Goal: Task Accomplishment & Management: Use online tool/utility

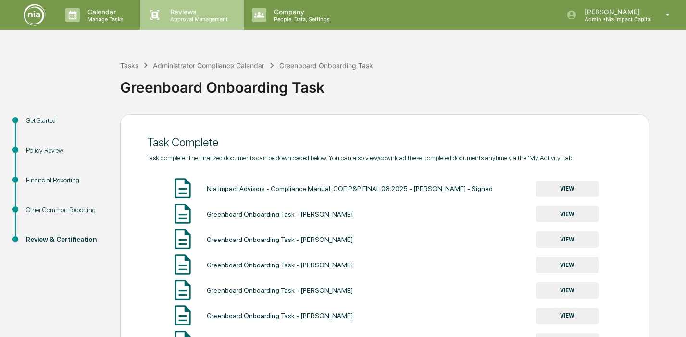
click at [190, 12] on p "Reviews" at bounding box center [197, 12] width 70 height 8
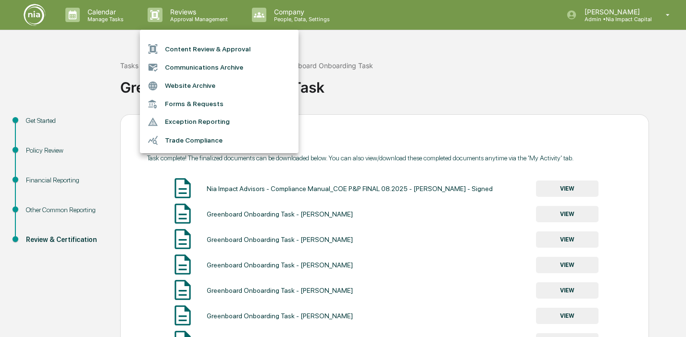
click at [205, 49] on li "Content Review & Approval" at bounding box center [219, 49] width 159 height 18
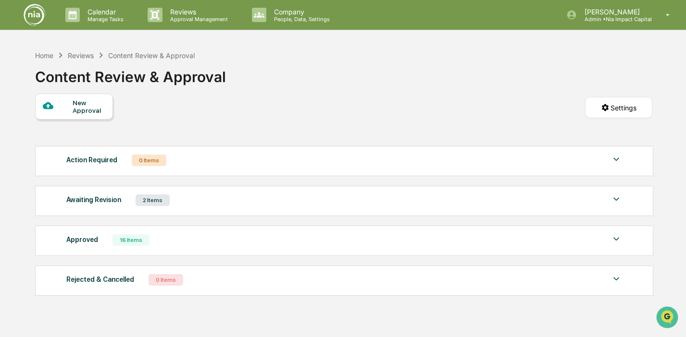
click at [154, 197] on div "2 Items" at bounding box center [152, 201] width 34 height 12
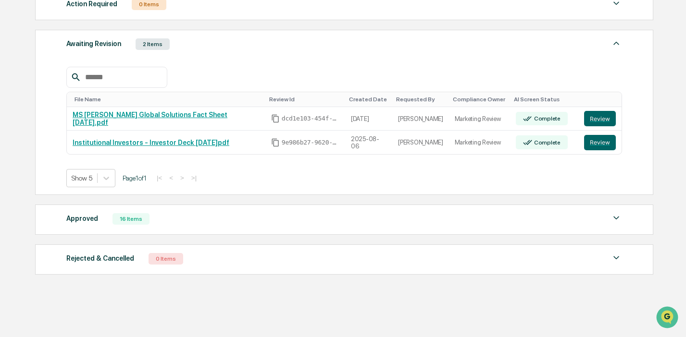
scroll to position [160, 0]
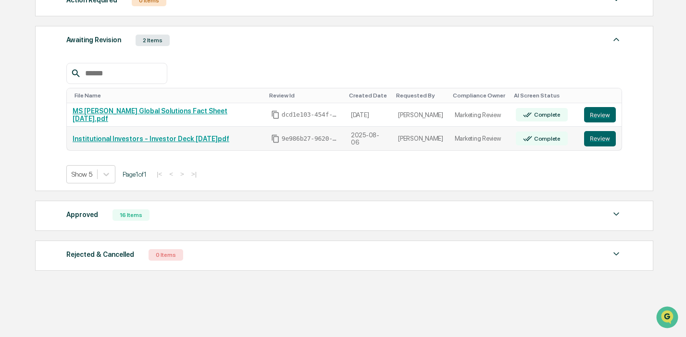
click at [215, 141] on link "Institutional Investors - Investor Deck [DATE]pdf" at bounding box center [151, 139] width 157 height 8
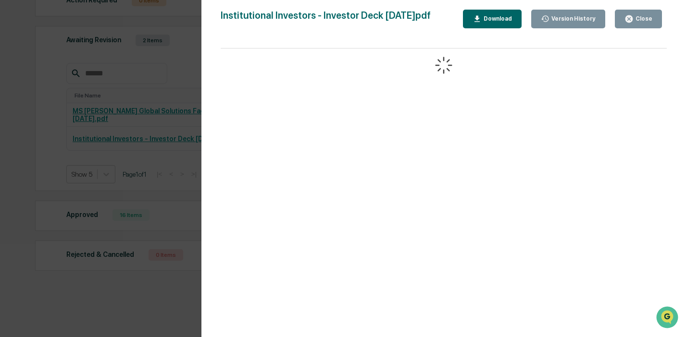
click at [632, 16] on icon "button" at bounding box center [628, 18] width 9 height 9
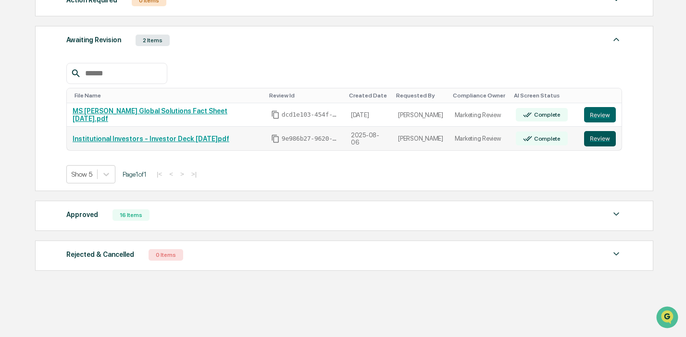
click at [602, 136] on button "Review" at bounding box center [600, 138] width 32 height 15
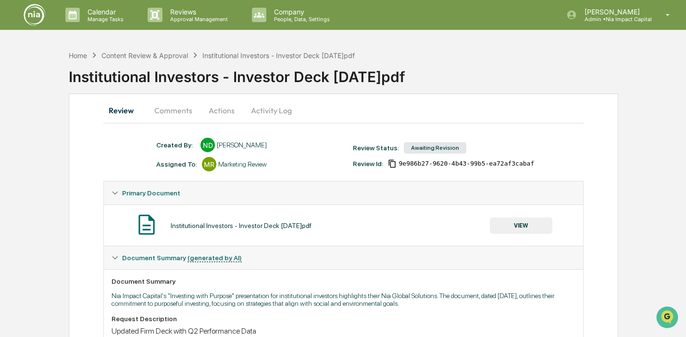
click at [178, 107] on button "Comments" at bounding box center [173, 110] width 53 height 23
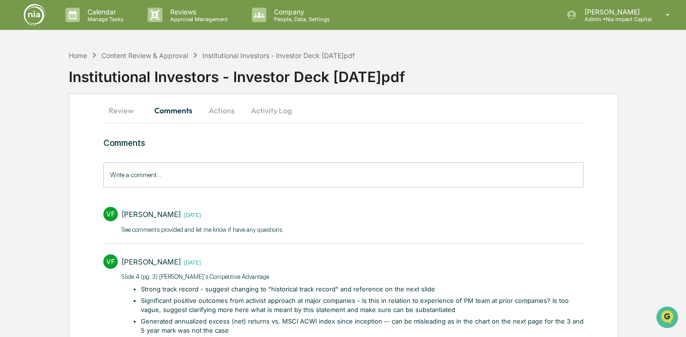
click at [228, 107] on button "Actions" at bounding box center [221, 110] width 43 height 23
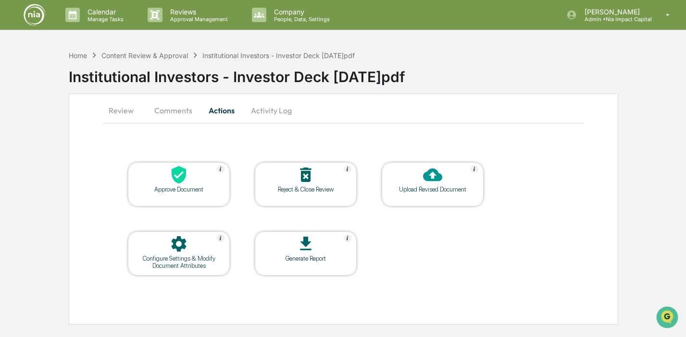
click at [275, 110] on button "Activity Log" at bounding box center [271, 110] width 56 height 23
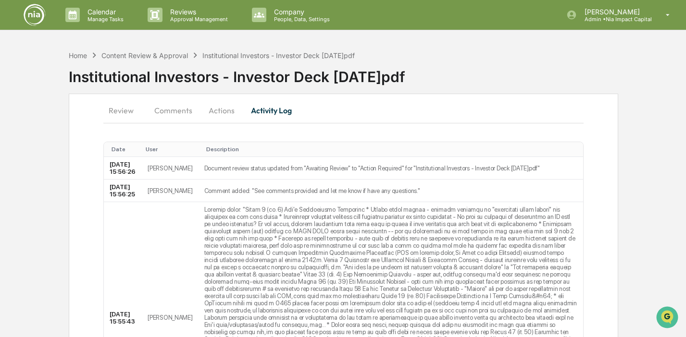
click at [214, 112] on button "Actions" at bounding box center [221, 110] width 43 height 23
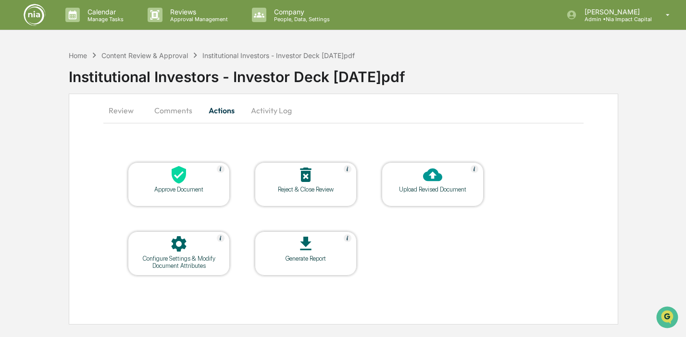
click at [179, 109] on button "Comments" at bounding box center [173, 110] width 53 height 23
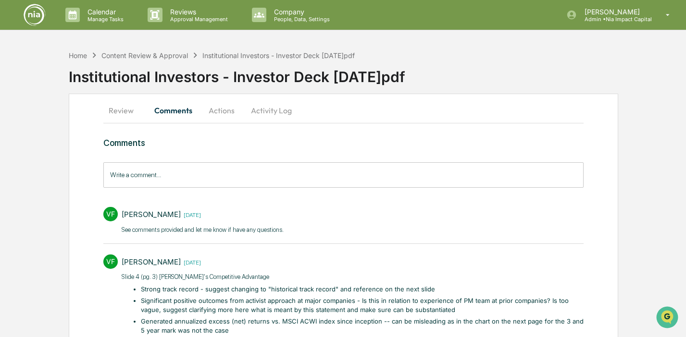
click at [125, 110] on button "Review" at bounding box center [124, 110] width 43 height 23
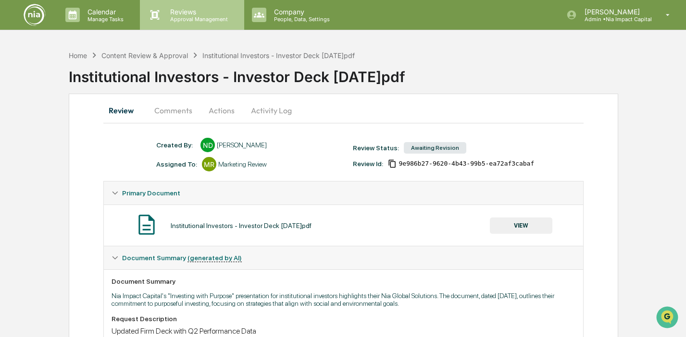
click at [187, 13] on p "Reviews" at bounding box center [197, 12] width 70 height 8
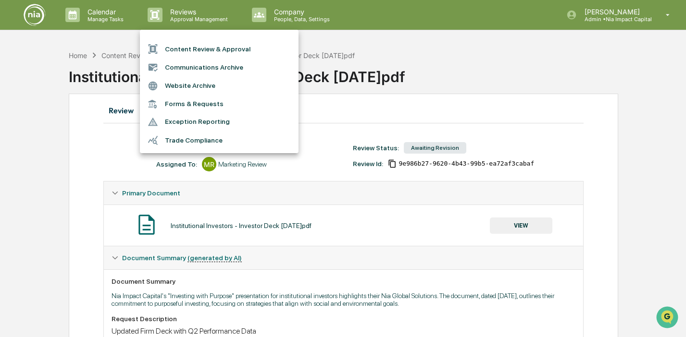
click at [291, 15] on div at bounding box center [343, 168] width 686 height 337
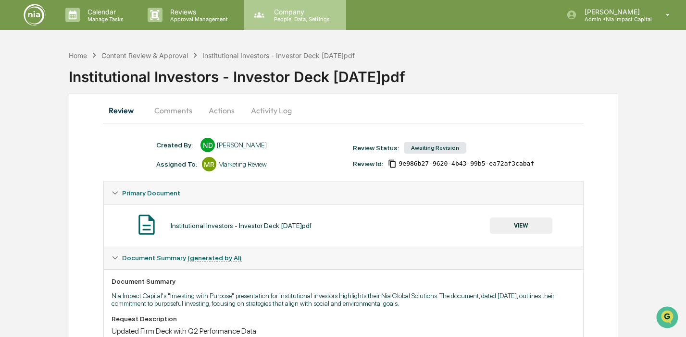
click at [293, 17] on p "People, Data, Settings" at bounding box center [300, 19] width 68 height 7
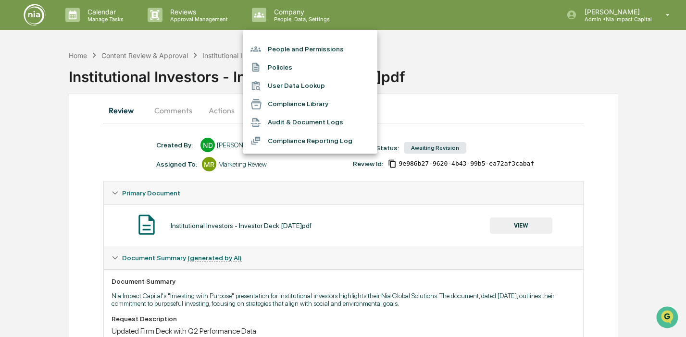
click at [324, 48] on li "People and Permissions" at bounding box center [310, 49] width 135 height 18
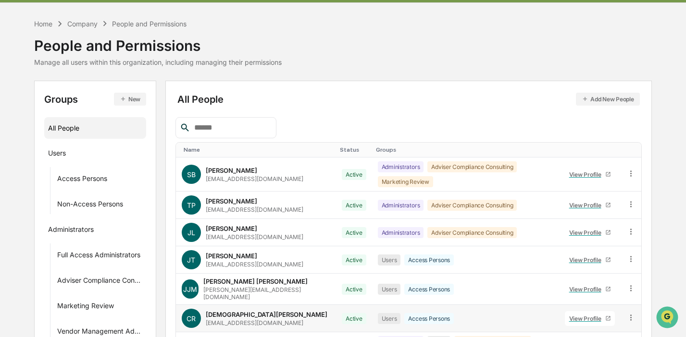
scroll to position [24, 0]
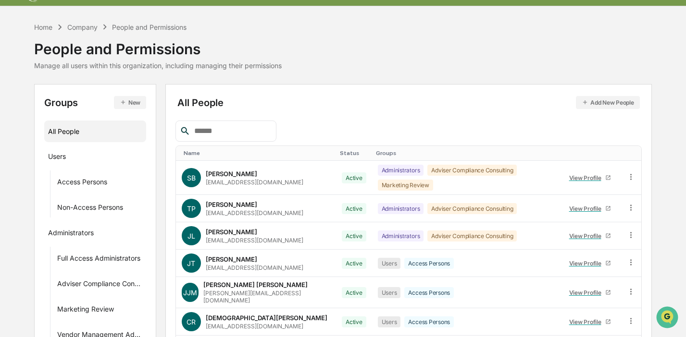
click at [144, 27] on div "People and Permissions" at bounding box center [149, 27] width 74 height 8
click at [42, 28] on div "Home" at bounding box center [43, 27] width 18 height 8
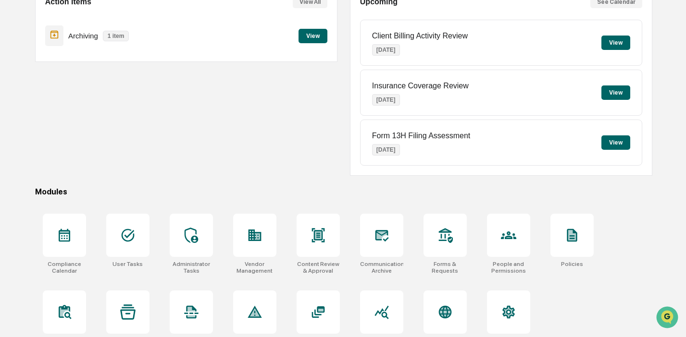
scroll to position [128, 0]
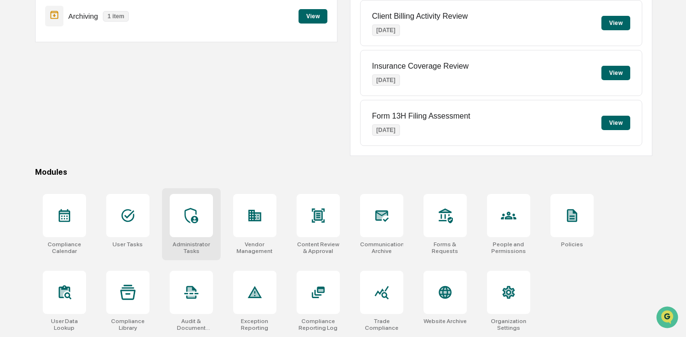
click at [191, 211] on icon at bounding box center [191, 215] width 15 height 15
